Goal: Information Seeking & Learning: Learn about a topic

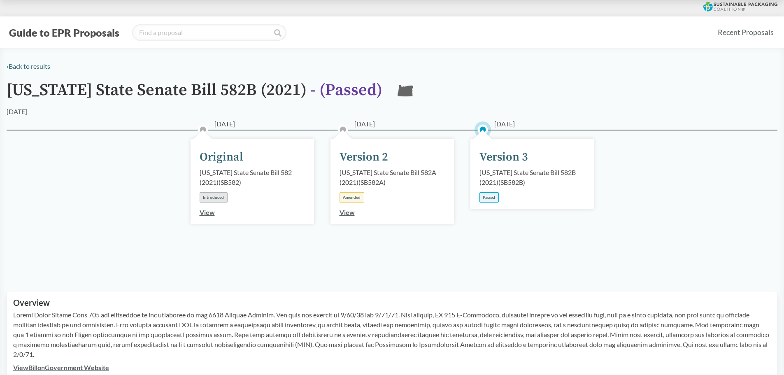
click at [501, 159] on div "Version 3" at bounding box center [503, 157] width 49 height 17
click at [522, 175] on div "[US_STATE] State Senate Bill 582B (2021) ( SB582B )" at bounding box center [531, 177] width 105 height 20
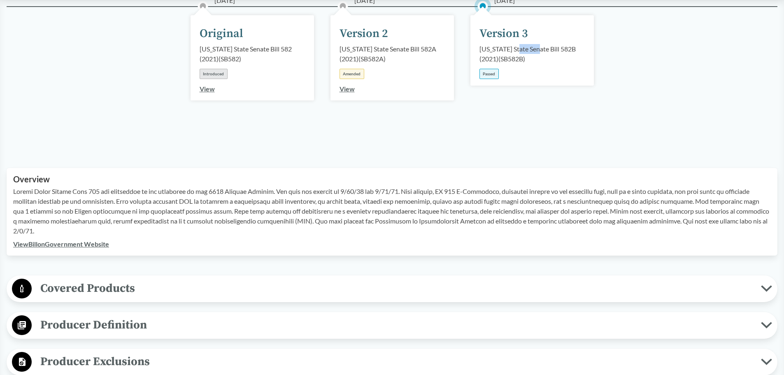
scroll to position [165, 0]
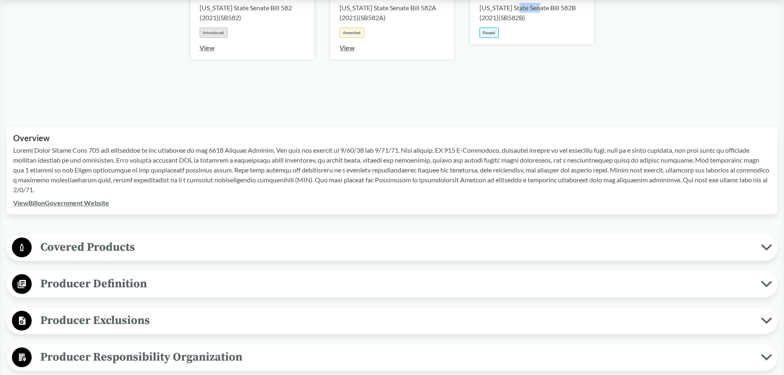
click at [763, 247] on icon at bounding box center [766, 247] width 11 height 7
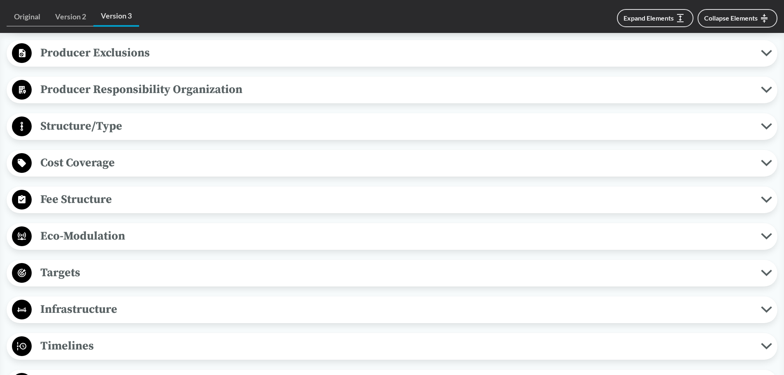
scroll to position [658, 0]
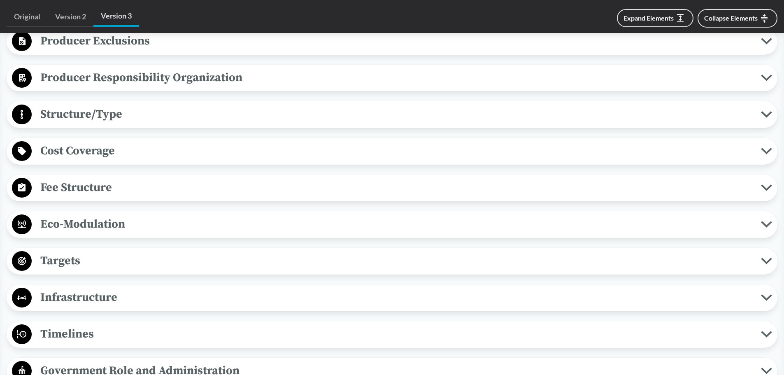
click at [17, 184] on circle at bounding box center [22, 188] width 20 height 20
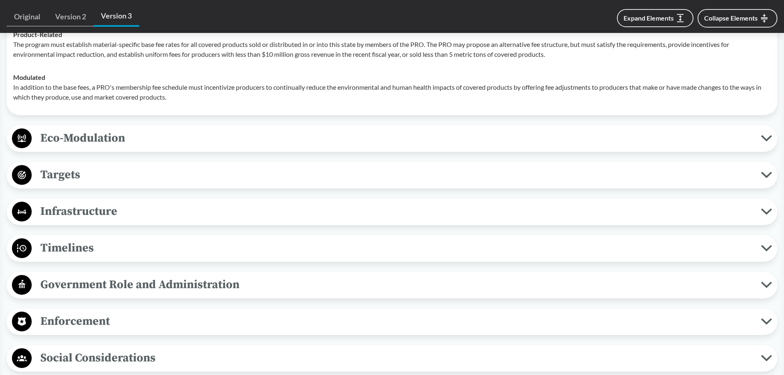
scroll to position [864, 0]
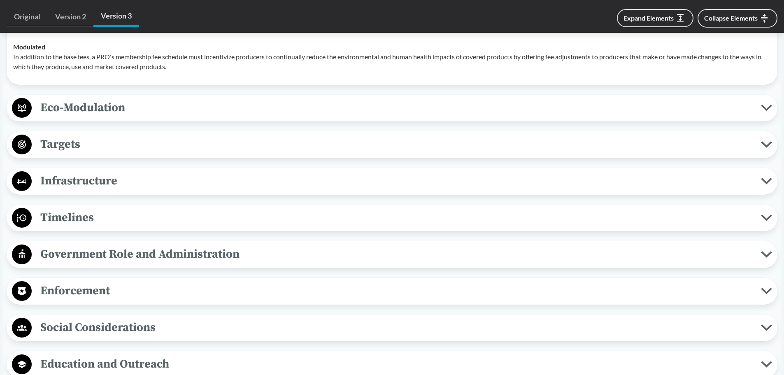
click at [23, 144] on icon at bounding box center [22, 144] width 8 height 8
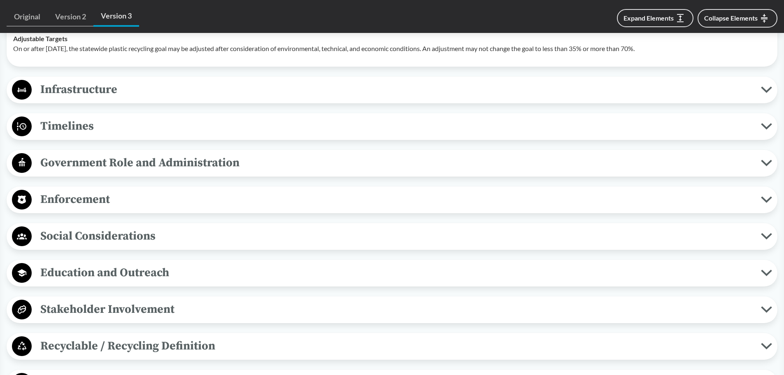
scroll to position [1070, 0]
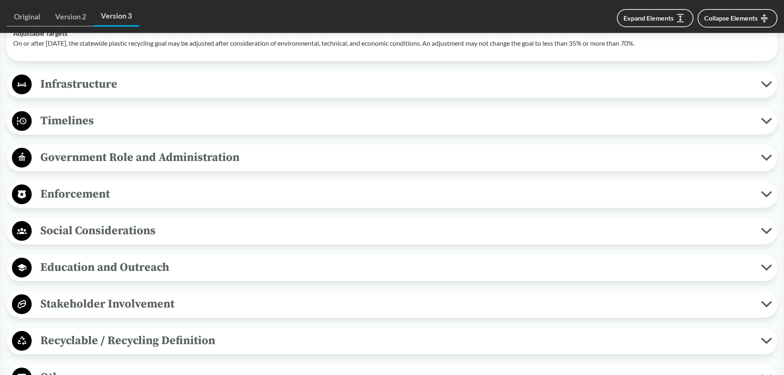
click at [22, 195] on circle at bounding box center [22, 194] width 20 height 20
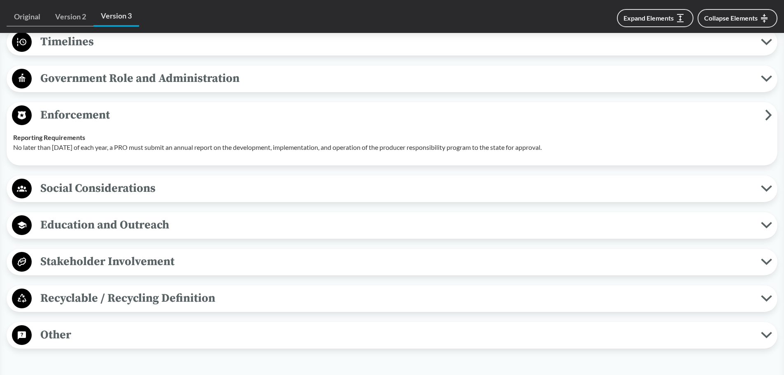
scroll to position [1152, 0]
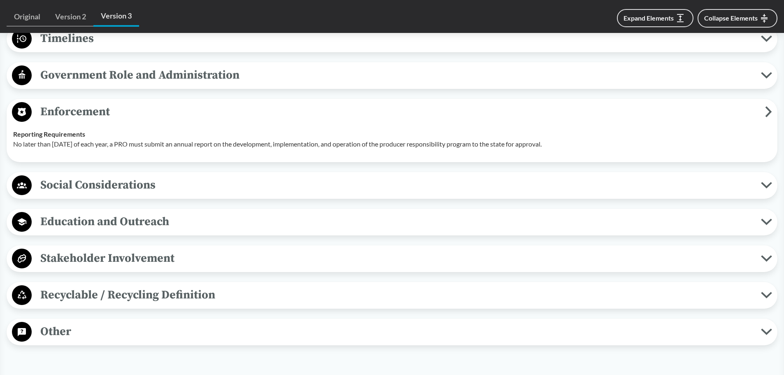
click at [27, 185] on circle at bounding box center [22, 185] width 20 height 20
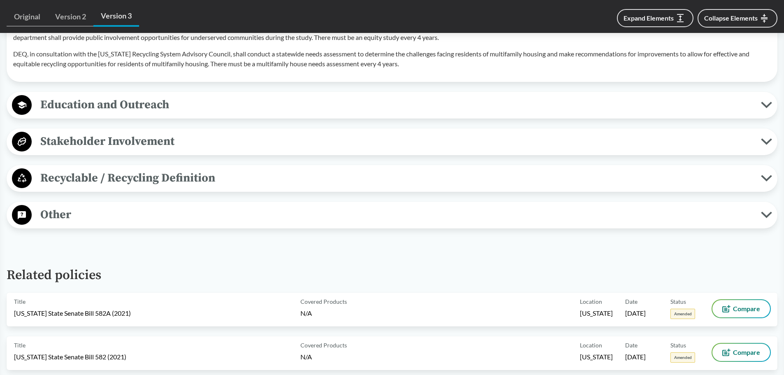
scroll to position [1399, 0]
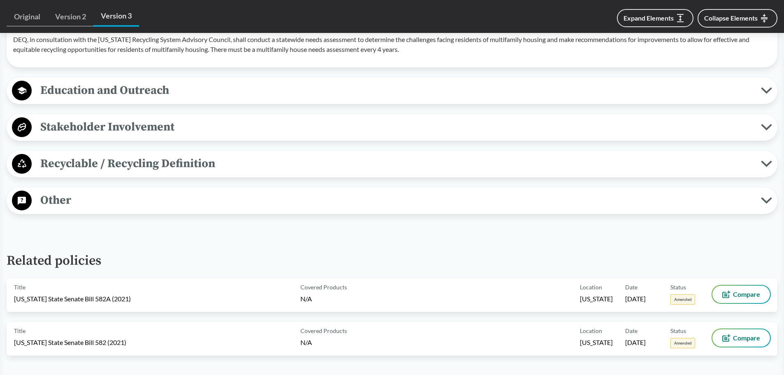
click at [23, 159] on circle at bounding box center [22, 164] width 20 height 20
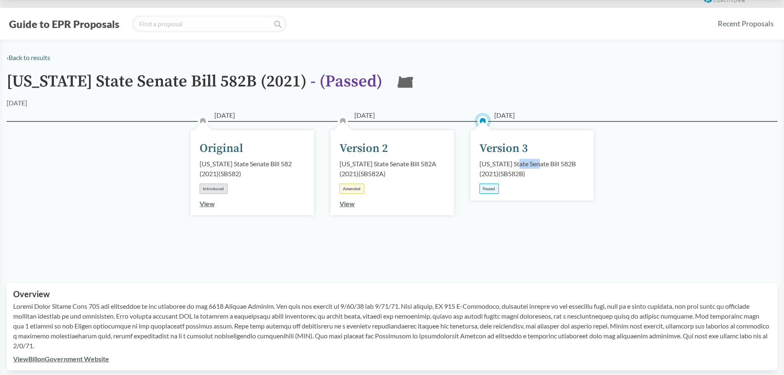
scroll to position [0, 0]
